Goal: Transaction & Acquisition: Purchase product/service

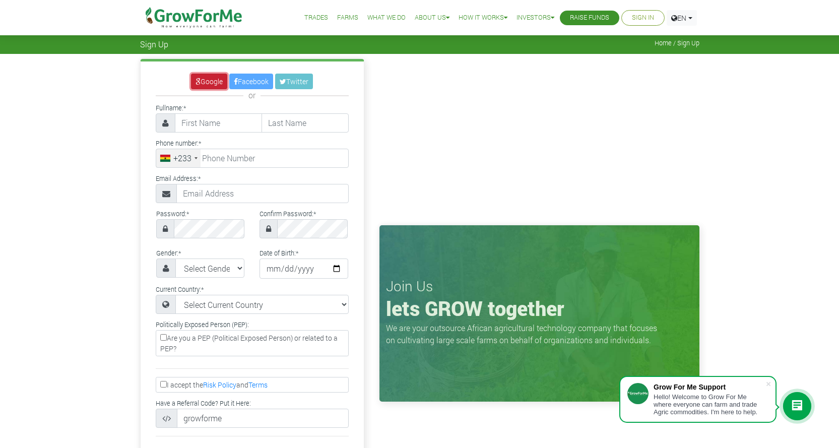
click at [205, 85] on link "Google" at bounding box center [209, 82] width 36 height 16
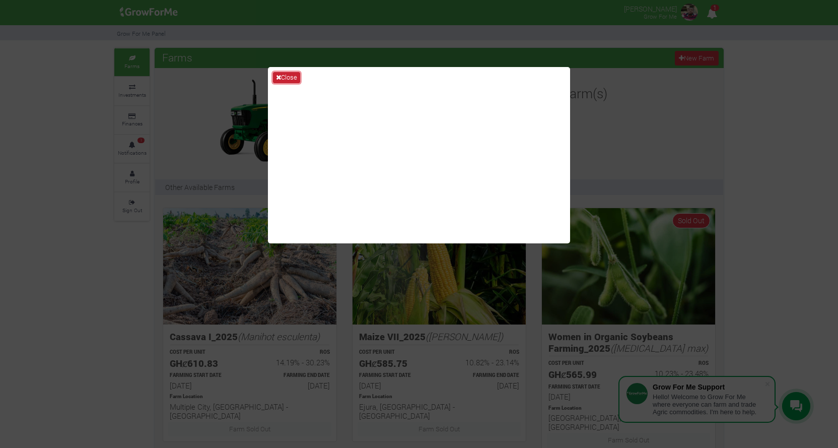
click at [283, 76] on button "Close" at bounding box center [286, 77] width 27 height 11
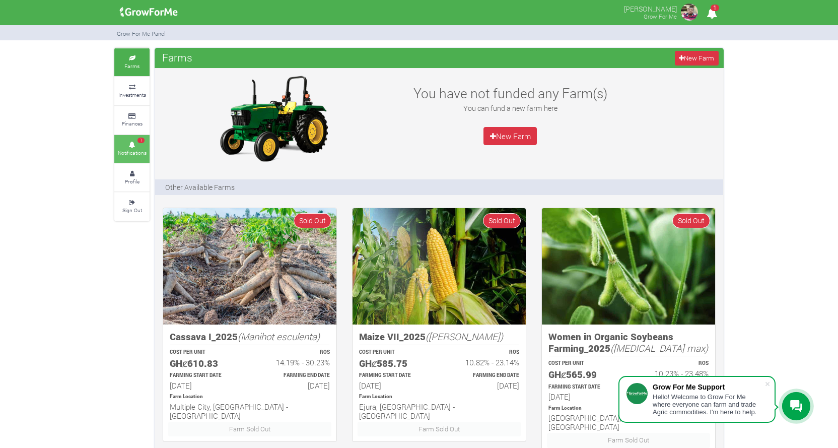
click at [142, 157] on link "1 Notifications" at bounding box center [131, 149] width 35 height 28
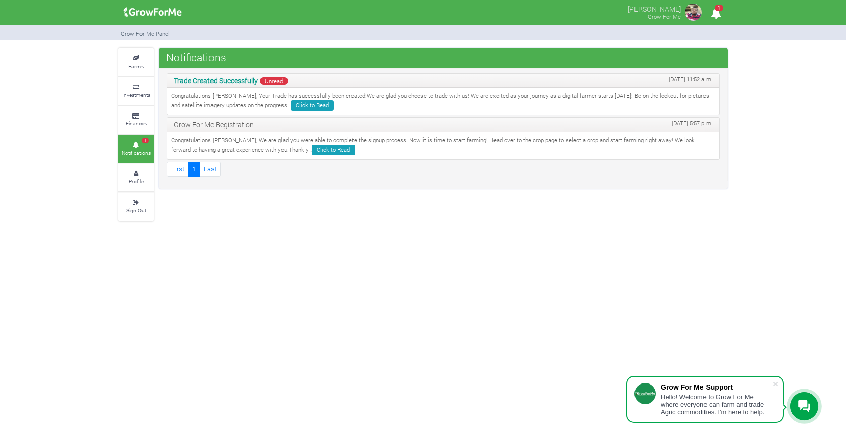
click at [711, 14] on icon "1" at bounding box center [716, 13] width 20 height 23
click at [291, 111] on link "Click to Read" at bounding box center [312, 105] width 43 height 11
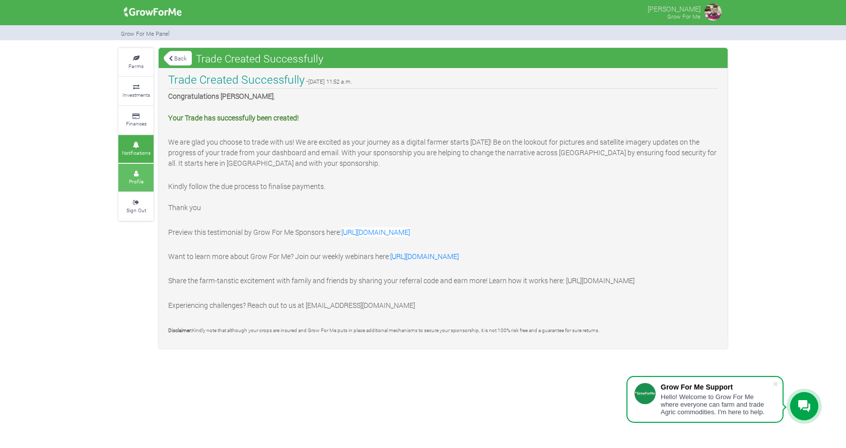
click at [147, 174] on icon at bounding box center [136, 173] width 30 height 5
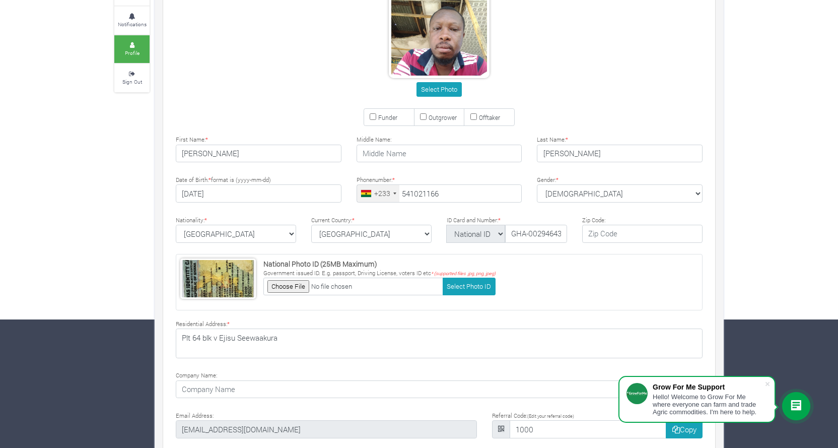
type input "54 102 1166"
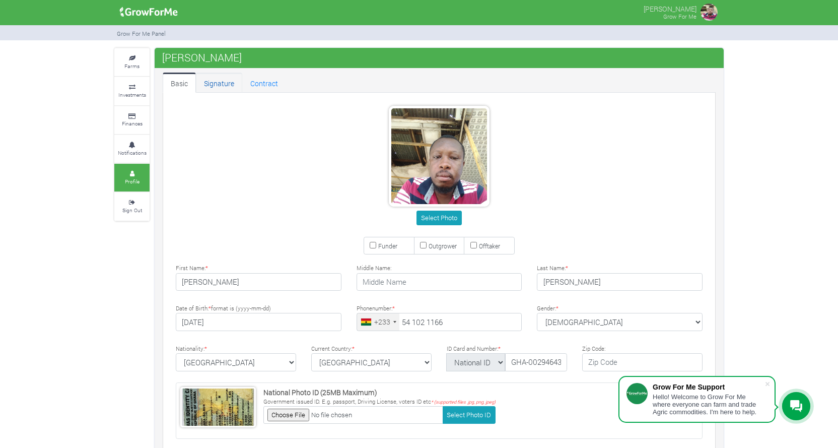
click at [235, 85] on link "Signature" at bounding box center [219, 83] width 46 height 20
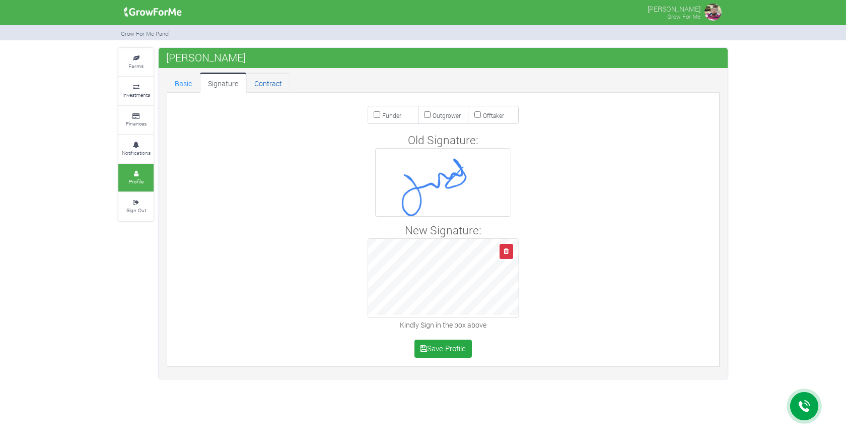
click at [262, 85] on link "Contract" at bounding box center [268, 83] width 44 height 20
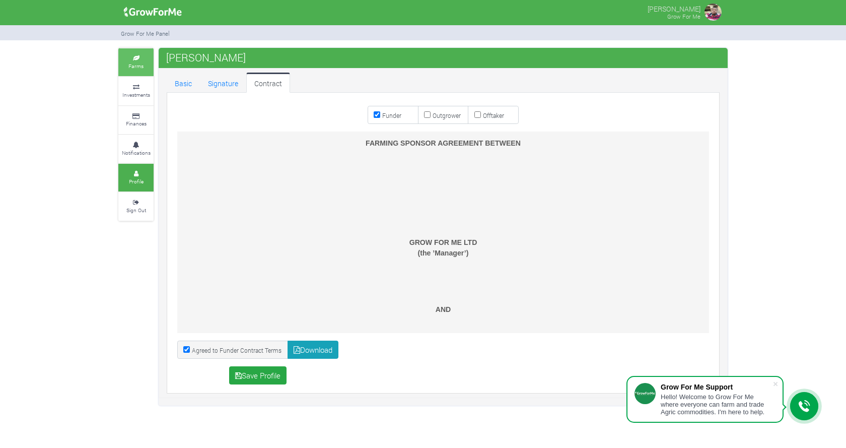
click at [128, 61] on link "Farms" at bounding box center [135, 62] width 35 height 28
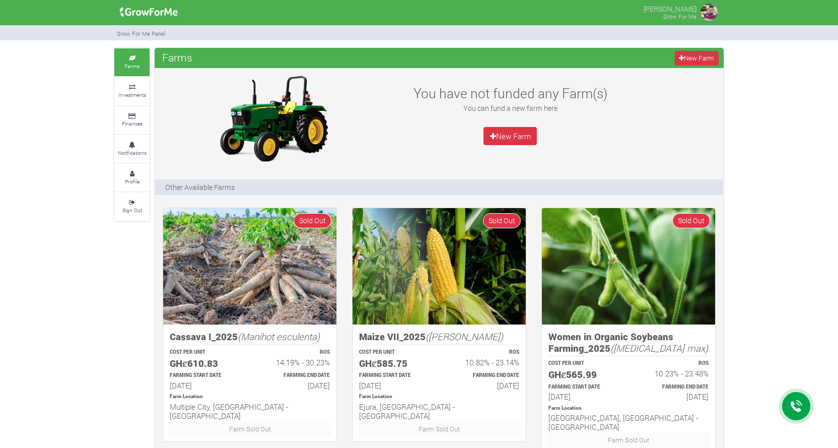
click at [133, 96] on small "Investments" at bounding box center [132, 94] width 28 height 7
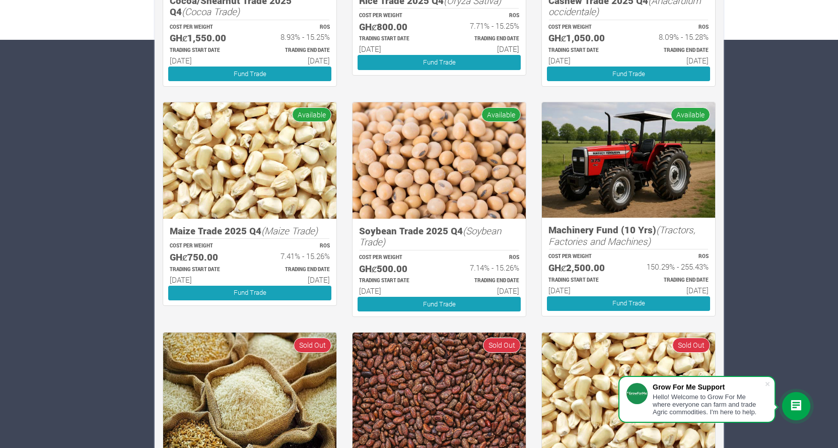
scroll to position [387, 0]
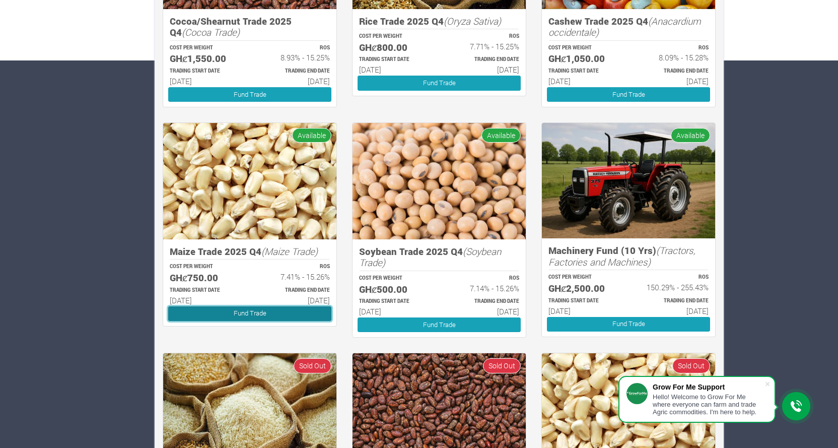
click at [235, 317] on link "Fund Trade" at bounding box center [249, 313] width 163 height 15
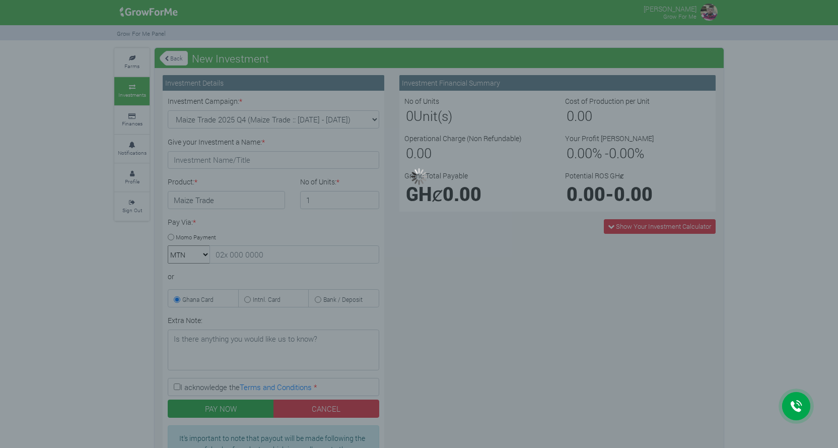
type input "1"
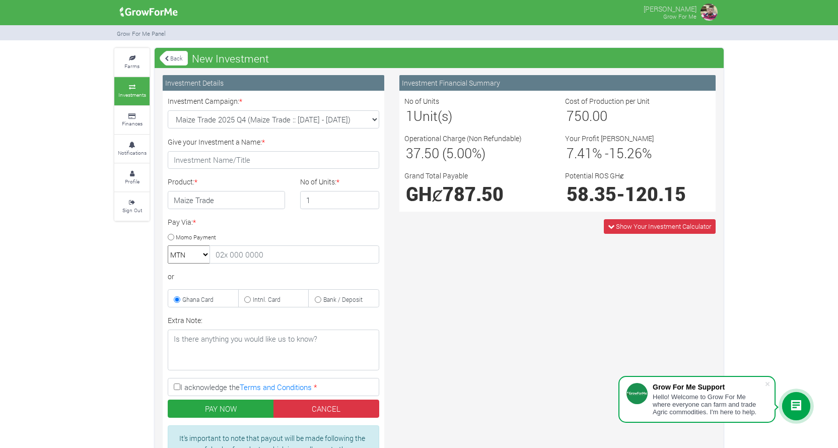
click at [206, 250] on select "MTN Telecel Airtel Tigo" at bounding box center [189, 254] width 42 height 18
click at [229, 256] on input "text" at bounding box center [295, 254] width 170 height 18
click at [192, 286] on div "Pay Via: * Momo Payment MTN Telecel Airtel Tigo or Ghana Card Intnl. Card" at bounding box center [273, 262] width 227 height 91
click at [245, 301] on input "Intnl. Card" at bounding box center [247, 299] width 7 height 7
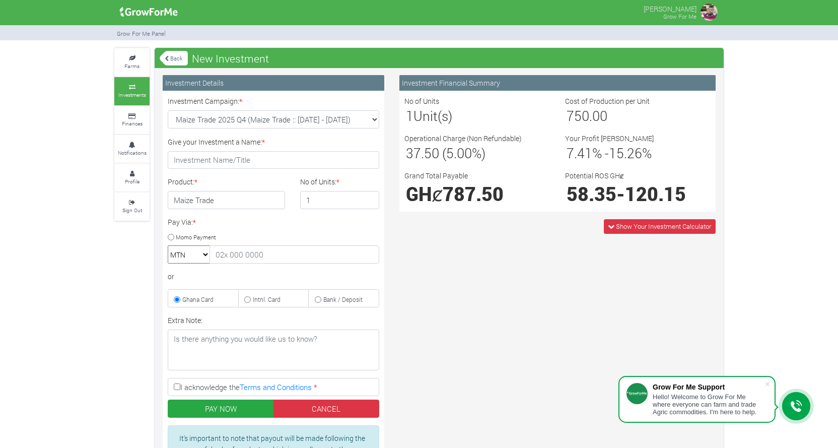
radio input "true"
click at [323, 301] on small "Bank / Deposit" at bounding box center [342, 299] width 39 height 8
click at [321, 301] on input "Bank / Deposit" at bounding box center [318, 299] width 7 height 7
radio input "true"
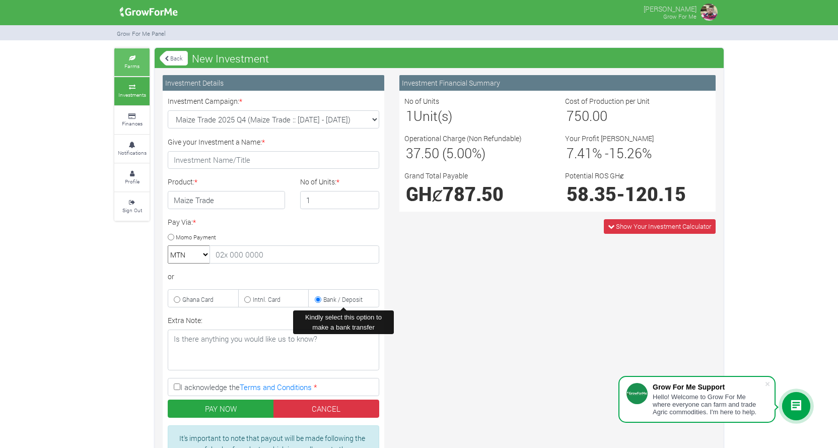
click at [136, 64] on small "Farms" at bounding box center [131, 65] width 15 height 7
